Goal: Book appointment/travel/reservation

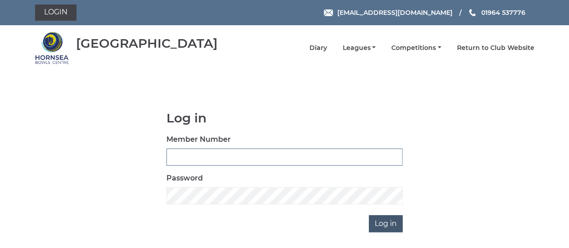
type input "0858"
click at [389, 221] on input "Log in" at bounding box center [386, 223] width 34 height 17
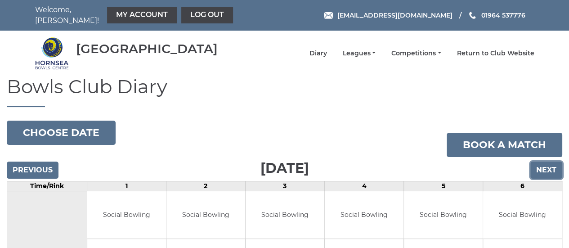
click at [548, 162] on input "Next" at bounding box center [547, 170] width 32 height 17
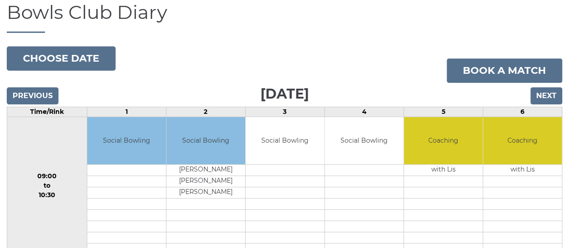
scroll to position [45, 0]
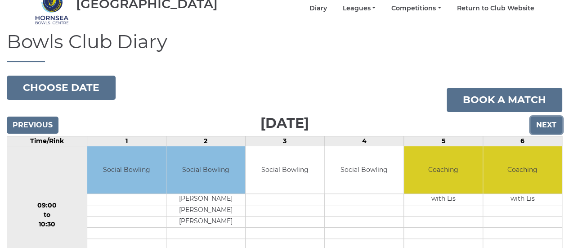
click at [553, 120] on input "Next" at bounding box center [547, 125] width 32 height 17
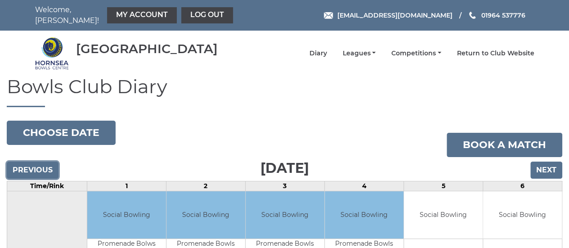
click at [52, 164] on input "Previous" at bounding box center [33, 170] width 52 height 17
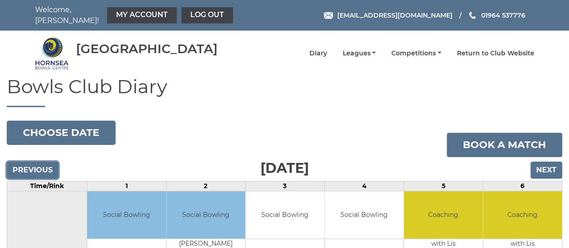
click at [52, 164] on input "Previous" at bounding box center [33, 170] width 52 height 17
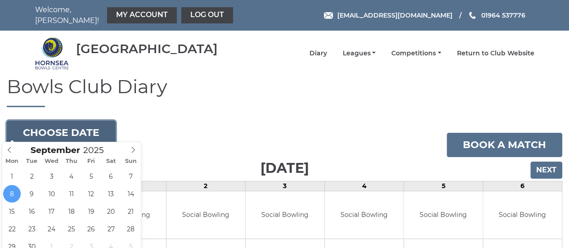
click at [75, 131] on button "Choose date" at bounding box center [61, 133] width 109 height 24
type input "[DATE]"
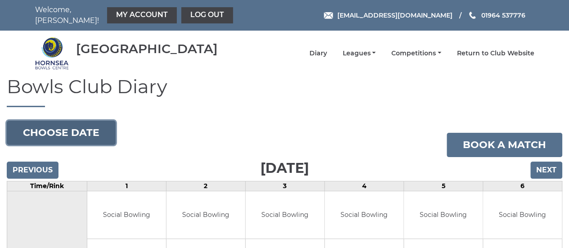
click at [100, 132] on button "Choose date" at bounding box center [61, 133] width 109 height 24
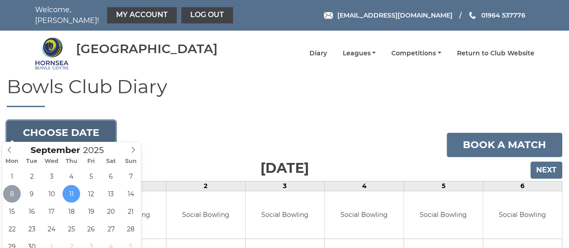
type input "[DATE]"
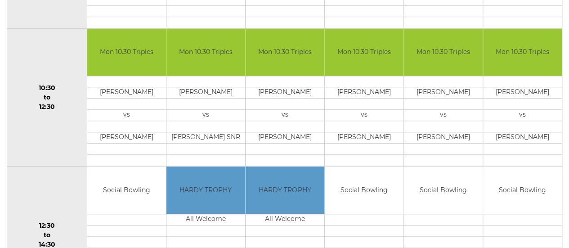
scroll to position [315, 0]
